Goal: Transaction & Acquisition: Download file/media

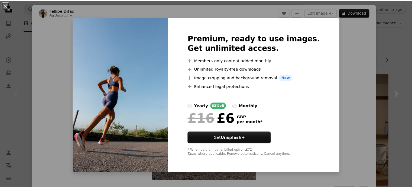
scroll to position [18, 0]
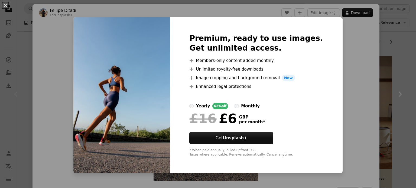
click at [359, 50] on div "An X shape Premium, ready to use images. Get unlimited access. A plus sign Memb…" at bounding box center [208, 94] width 416 height 188
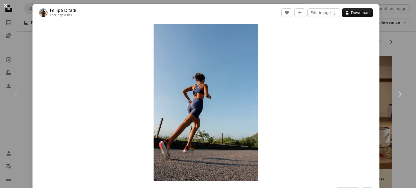
click at [4, 7] on button "An X shape" at bounding box center [5, 5] width 7 height 7
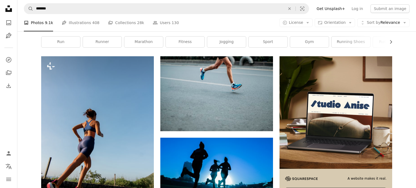
click at [4, 7] on icon "Unsplash logo Unsplash Home" at bounding box center [8, 8] width 11 height 11
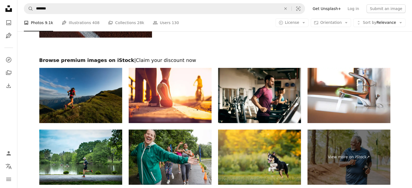
scroll to position [1967, 0]
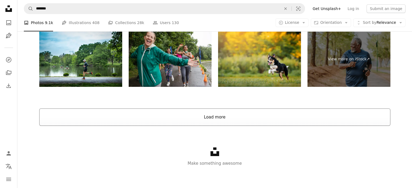
click at [224, 118] on button "Load more" at bounding box center [214, 117] width 351 height 17
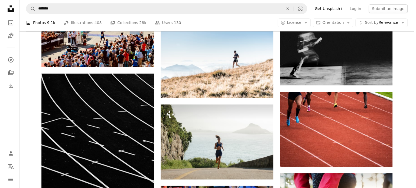
scroll to position [2500, 0]
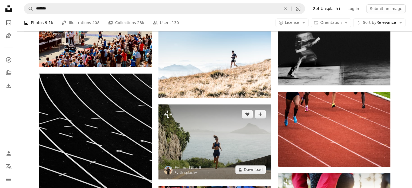
click at [223, 107] on img at bounding box center [215, 142] width 113 height 75
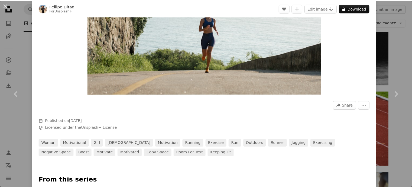
scroll to position [86, 0]
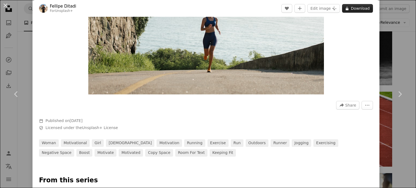
click at [352, 7] on button "A lock Download" at bounding box center [357, 8] width 31 height 9
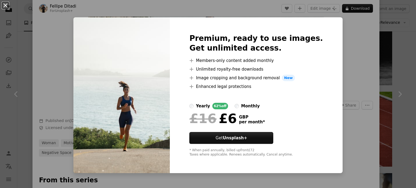
click at [5, 5] on button "An X shape" at bounding box center [5, 5] width 7 height 7
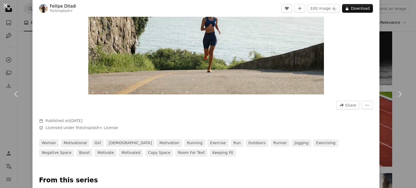
click at [7, 7] on button "An X shape" at bounding box center [5, 5] width 7 height 7
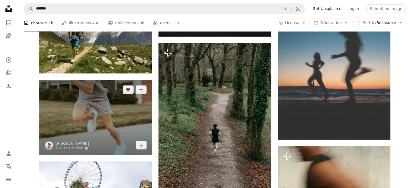
scroll to position [3073, 0]
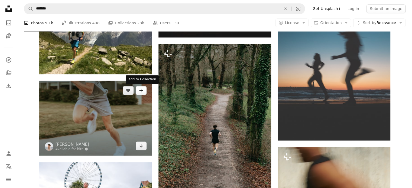
click at [143, 92] on button "A plus sign" at bounding box center [141, 90] width 11 height 9
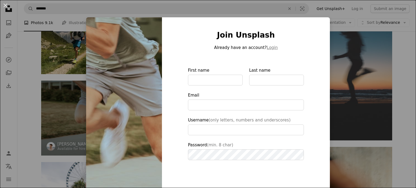
click at [143, 92] on img at bounding box center [124, 122] width 76 height 211
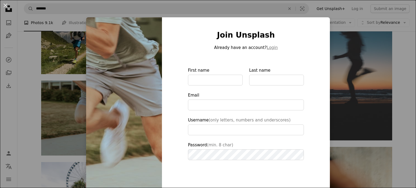
click at [350, 69] on div "An X shape Join Unsplash Already have an account? Login First name Last name Em…" at bounding box center [208, 94] width 416 height 188
click at [350, 69] on img at bounding box center [336, 65] width 113 height 150
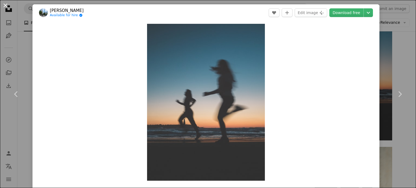
click at [6, 5] on button "An X shape" at bounding box center [5, 5] width 7 height 7
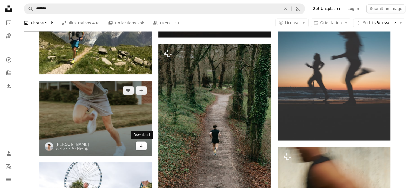
click at [141, 145] on icon "Download" at bounding box center [141, 146] width 4 height 4
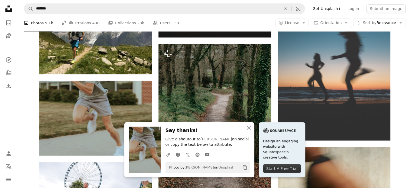
click at [246, 127] on icon "An X shape" at bounding box center [249, 128] width 7 height 7
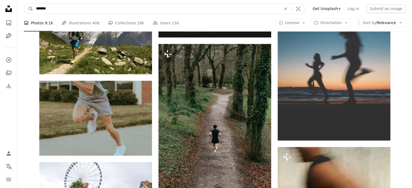
click at [61, 6] on input "*******" at bounding box center [156, 9] width 246 height 10
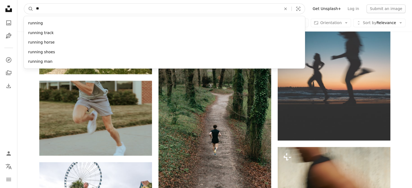
type input "*"
type input "*******"
click button "A magnifying glass" at bounding box center [28, 9] width 9 height 10
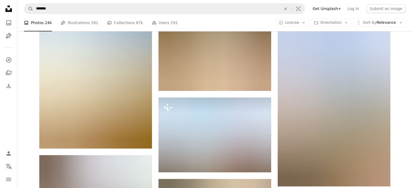
scroll to position [548, 0]
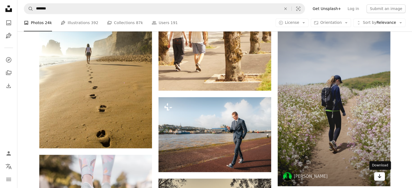
click at [378, 176] on icon "Arrow pointing down" at bounding box center [380, 176] width 4 height 7
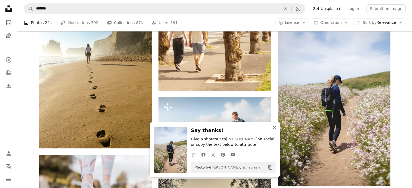
click at [275, 128] on icon "button" at bounding box center [275, 128] width 4 height 4
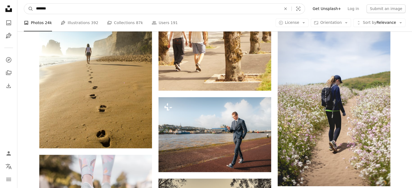
click at [55, 11] on input "*******" at bounding box center [156, 9] width 246 height 10
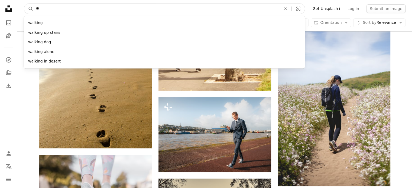
type input "*"
type input "*******"
click button "A magnifying glass" at bounding box center [28, 9] width 9 height 10
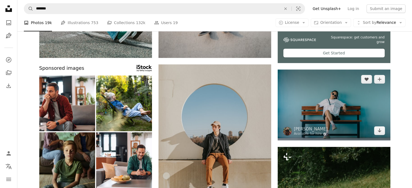
scroll to position [158, 0]
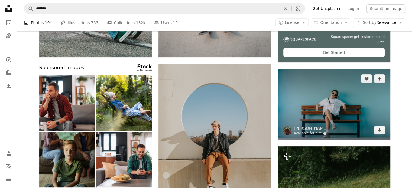
click at [312, 132] on link "Available for hire A checkmark inside of a circle" at bounding box center [311, 133] width 34 height 4
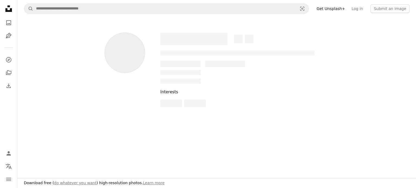
click at [312, 132] on div "––– –––– –––– – –––– – ––– ––– –––– ––– –– – – –––– –––– – –– –––– – – –– – –––…" at bounding box center [216, 82] width 399 height 131
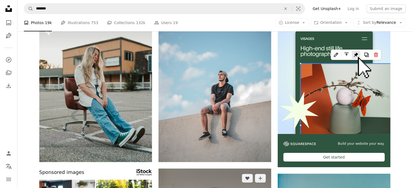
scroll to position [53, 0]
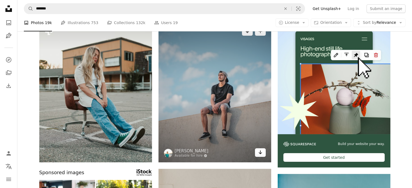
click at [264, 154] on link "Arrow pointing down" at bounding box center [260, 153] width 11 height 9
